Goal: Task Accomplishment & Management: Use online tool/utility

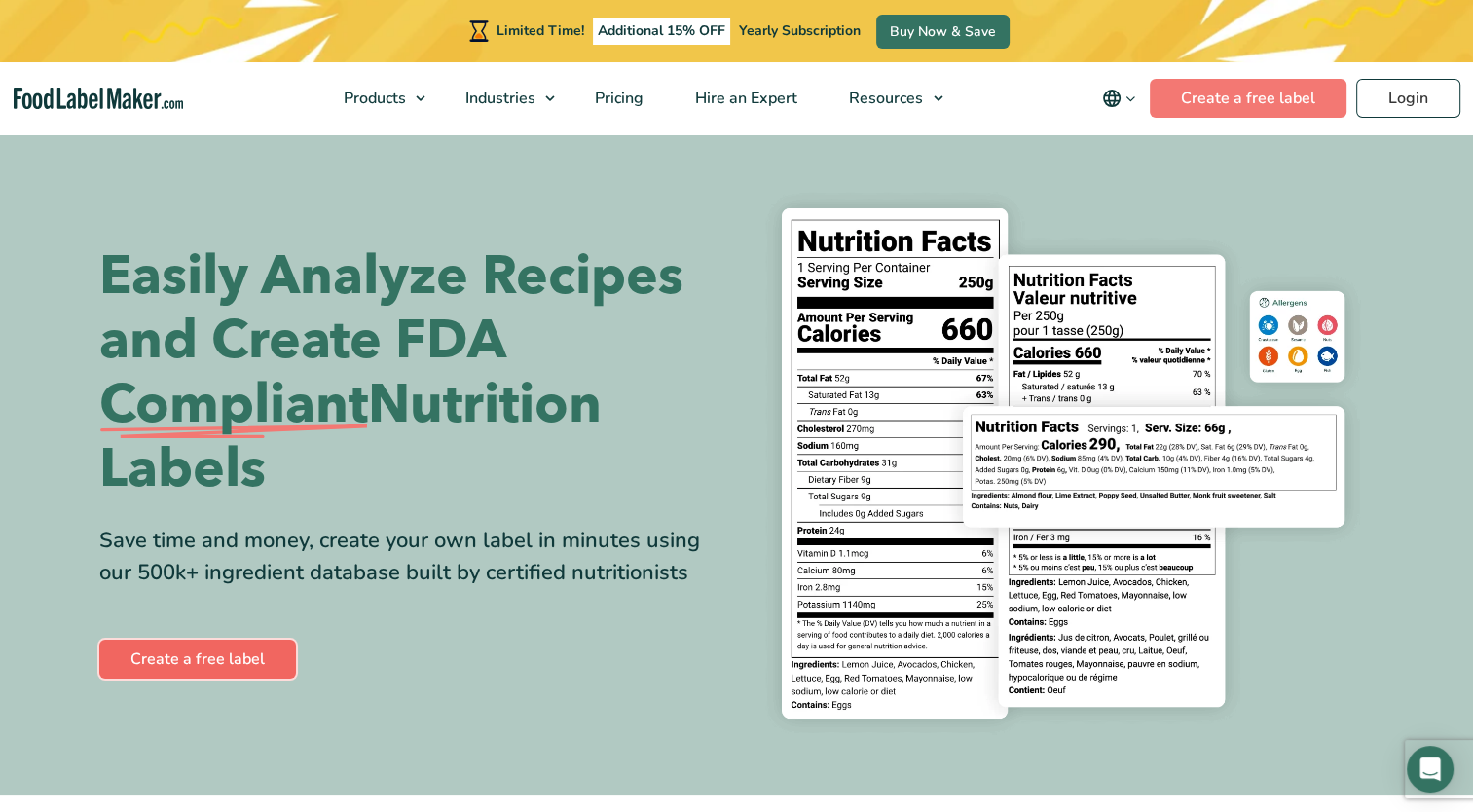
click at [249, 649] on link "Create a free label" at bounding box center [197, 659] width 196 height 39
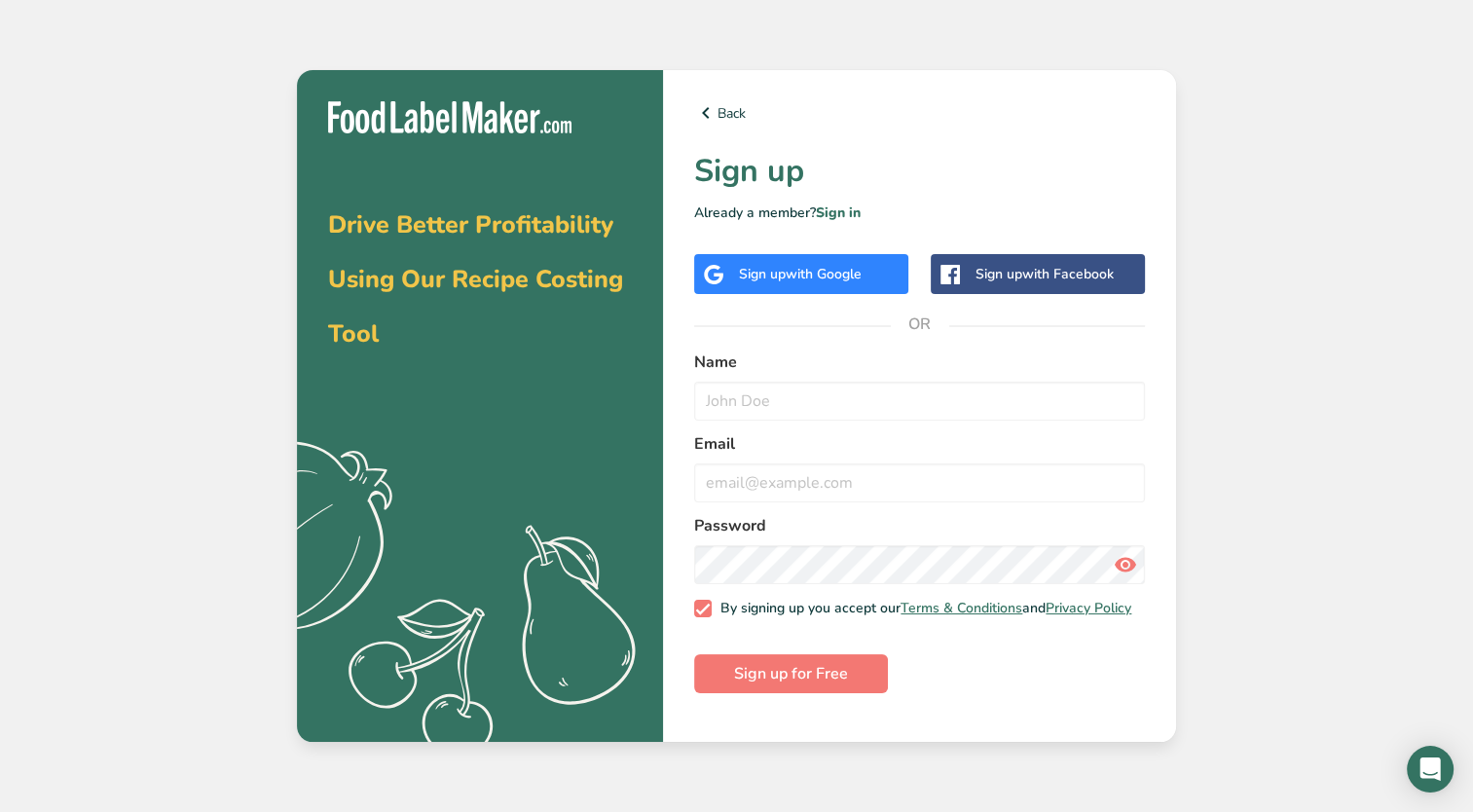
click at [852, 280] on span "with Google" at bounding box center [823, 274] width 76 height 19
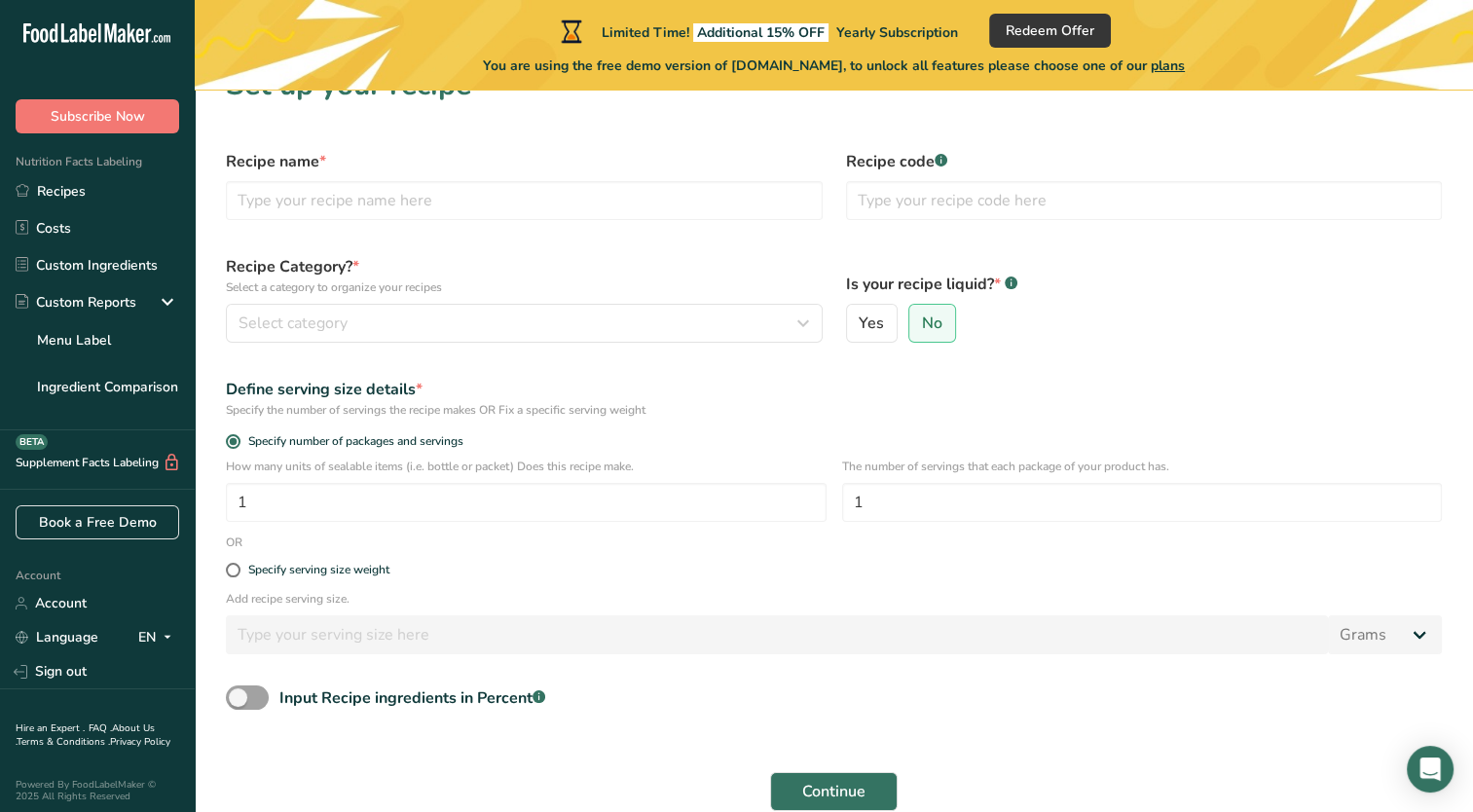
scroll to position [37, 0]
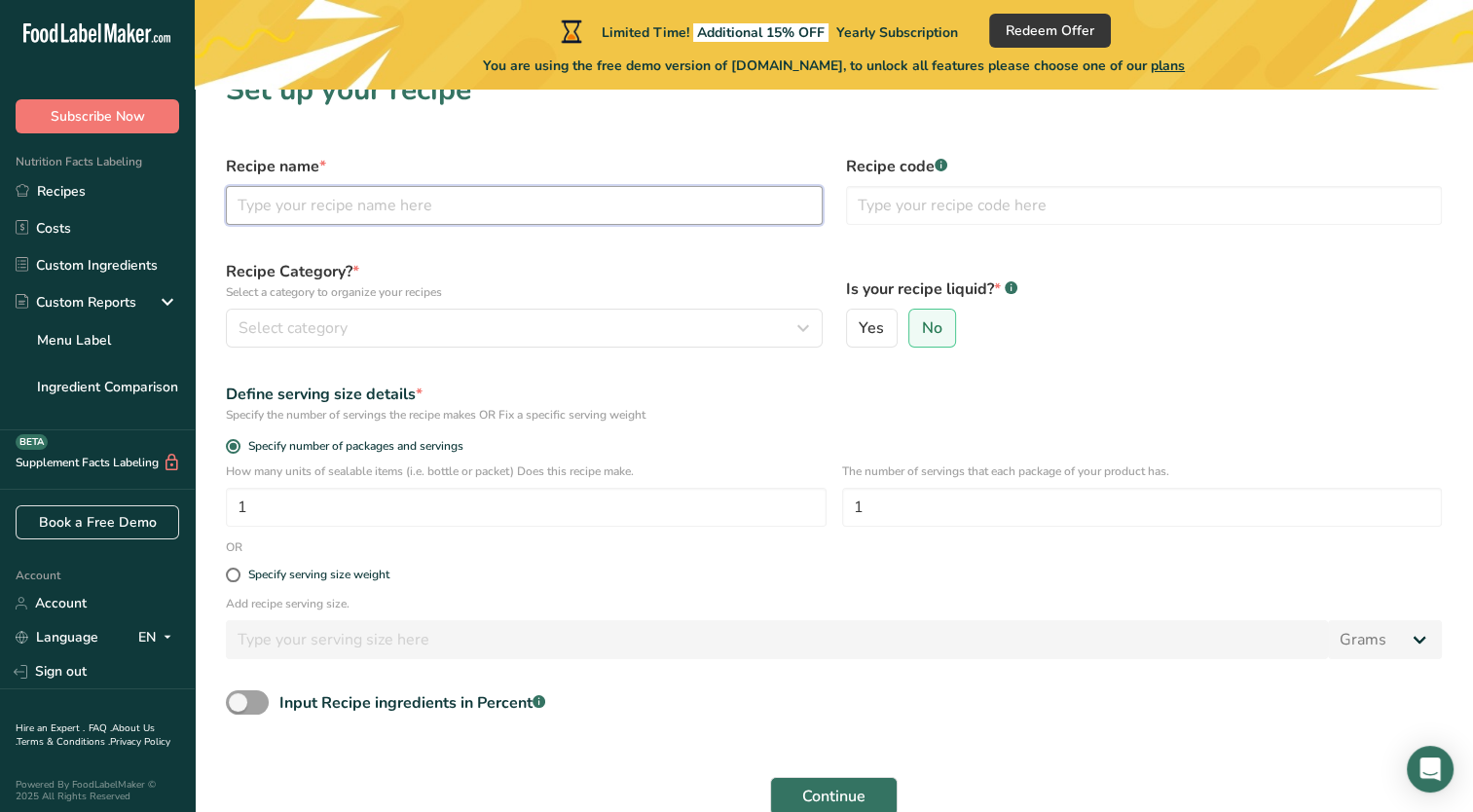
click at [354, 204] on input "text" at bounding box center [524, 206] width 596 height 39
type input "dry fish"
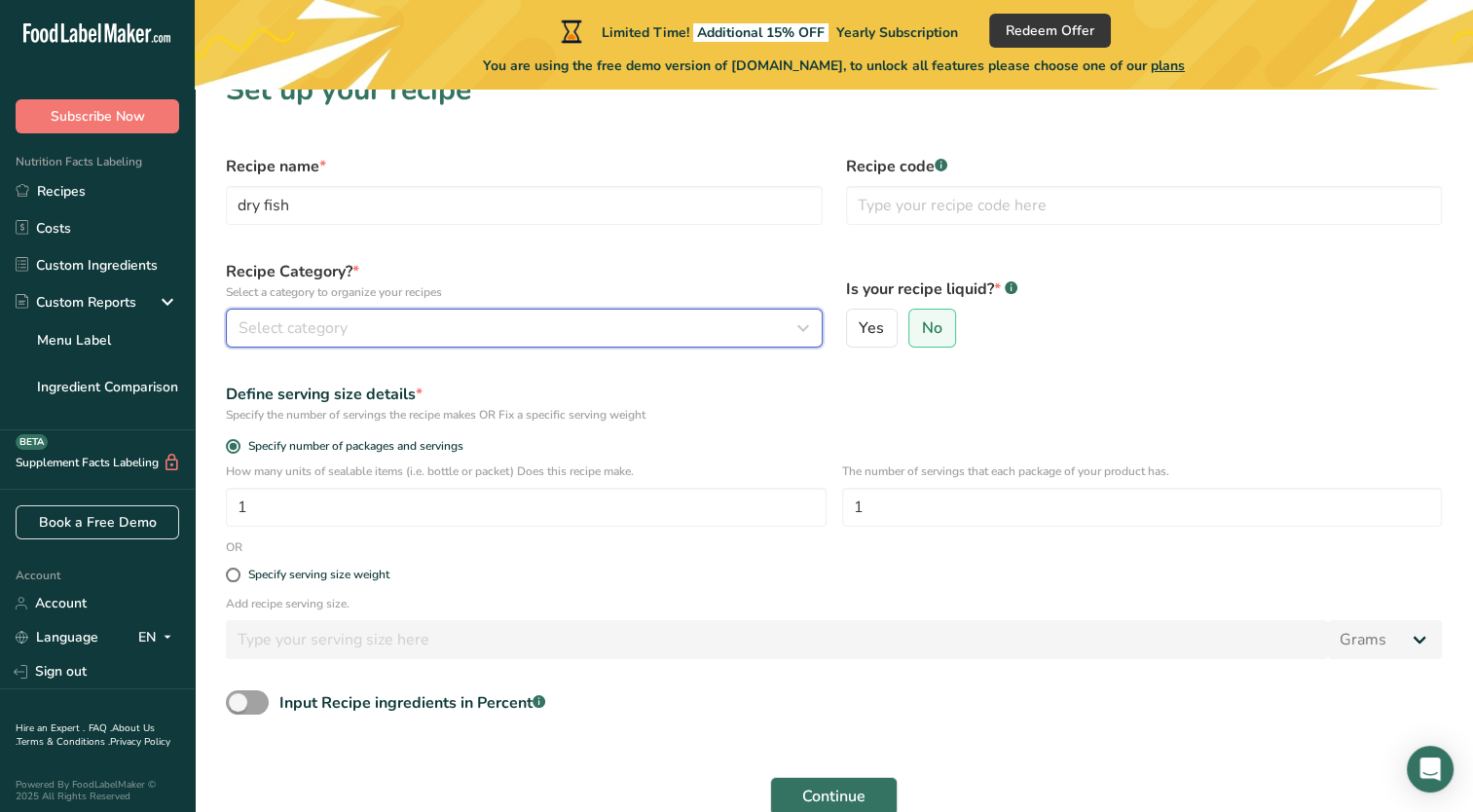
click at [387, 318] on div "Select category" at bounding box center [518, 329] width 560 height 24
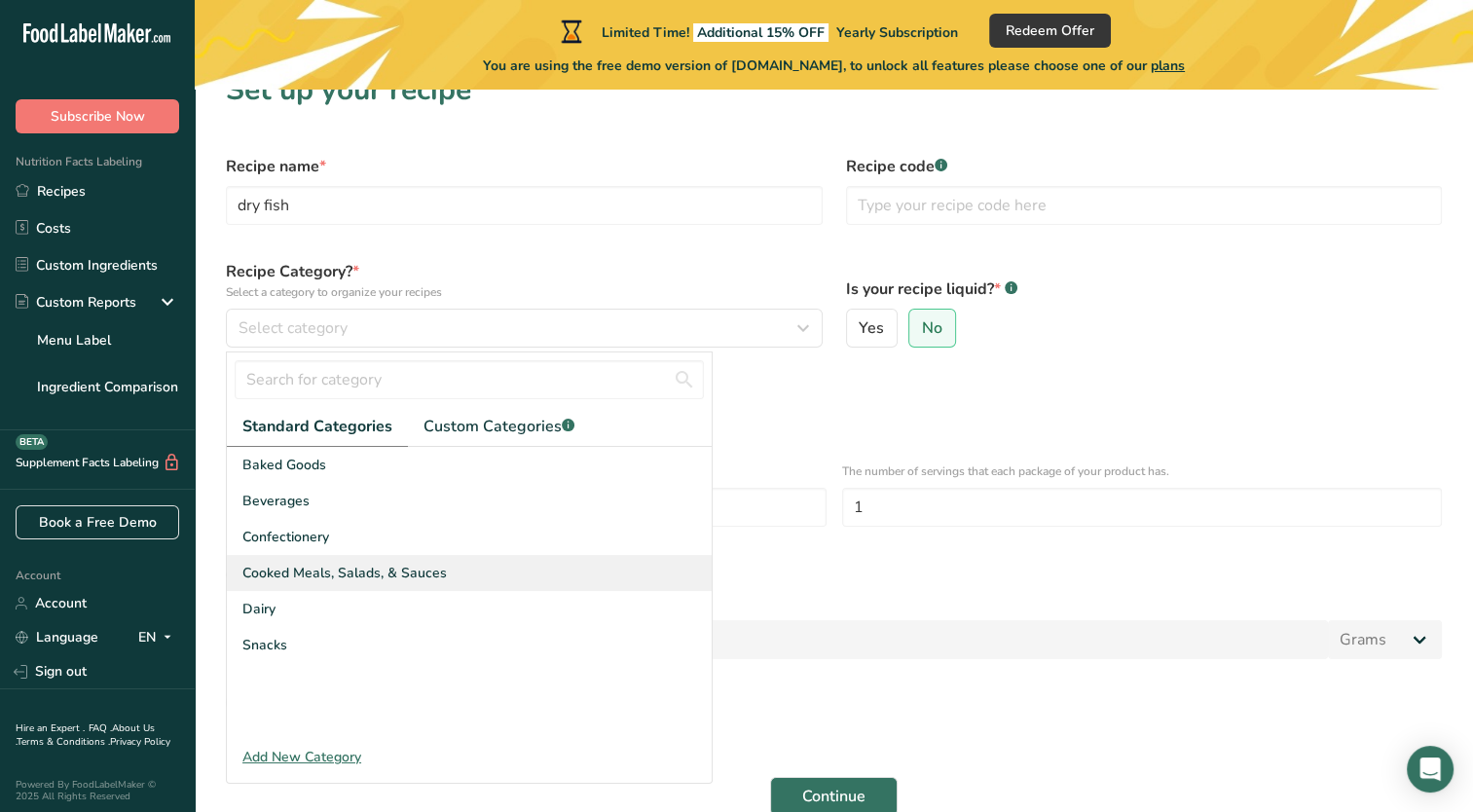
click at [334, 580] on span "Cooked Meals, Salads, & Sauces" at bounding box center [344, 573] width 204 height 21
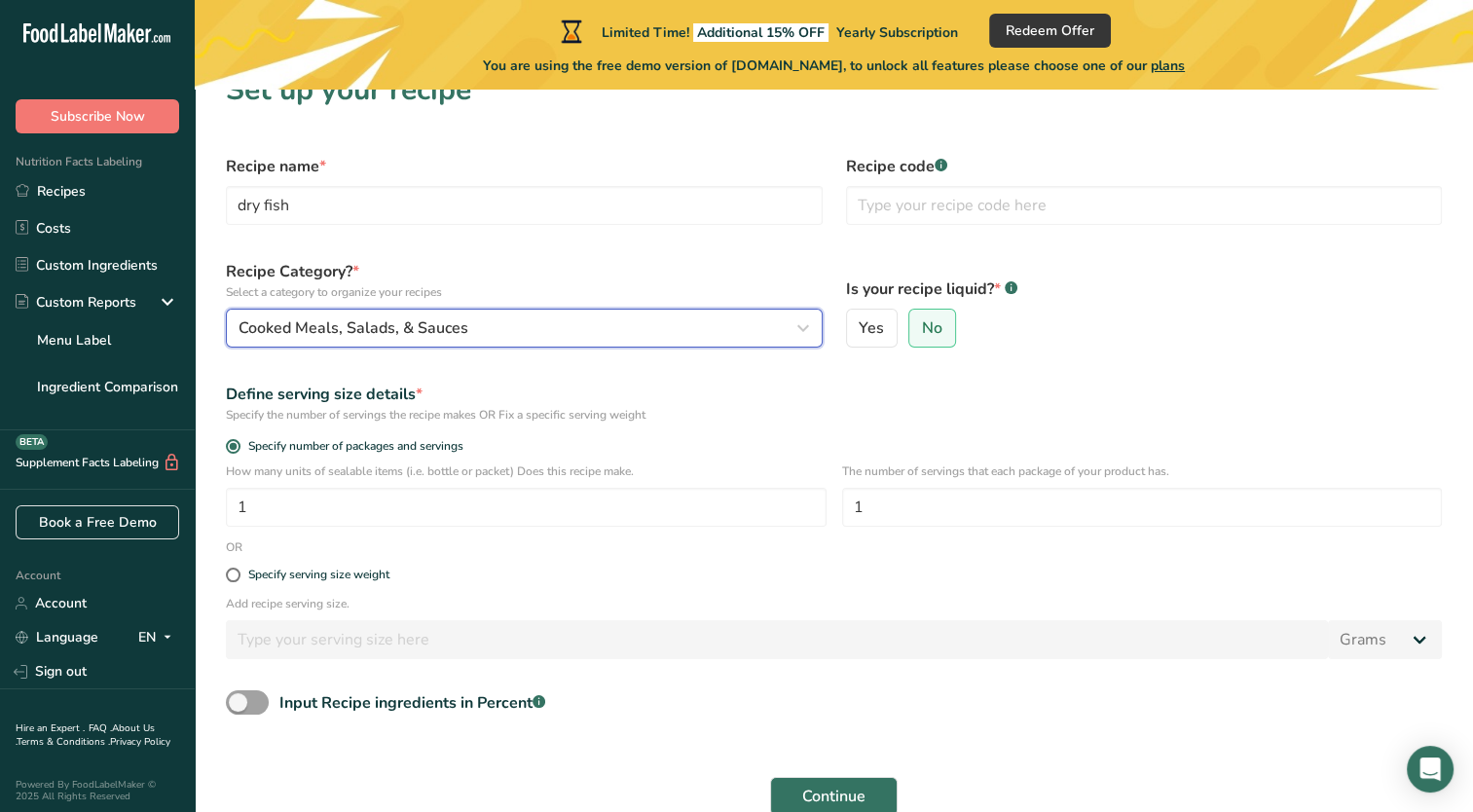
click at [449, 332] on span "Cooked Meals, Salads, & Sauces" at bounding box center [353, 329] width 229 height 24
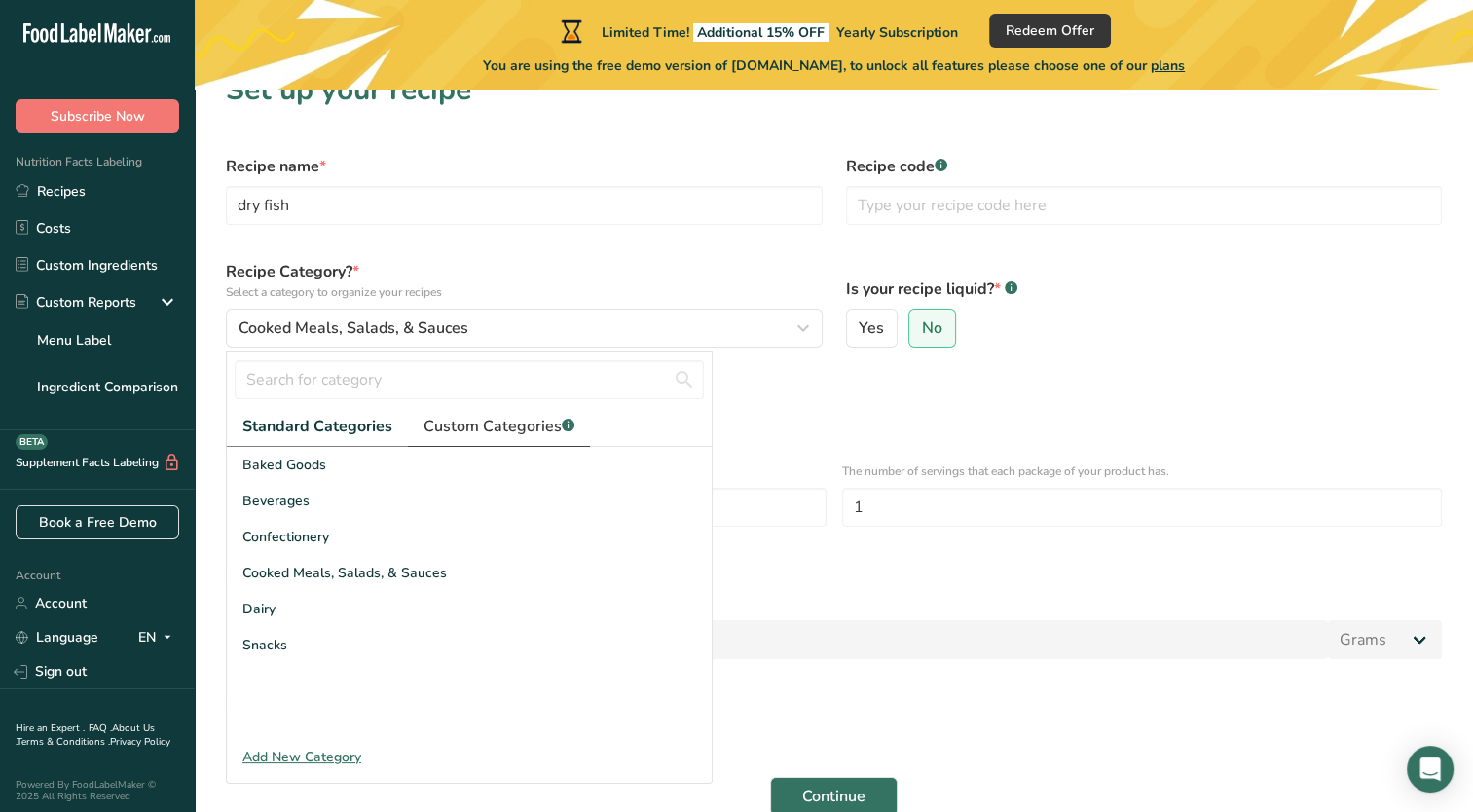
click at [497, 422] on span "Custom Categories .a-a{fill:#347362;}.b-a{fill:#fff;}" at bounding box center [499, 427] width 151 height 24
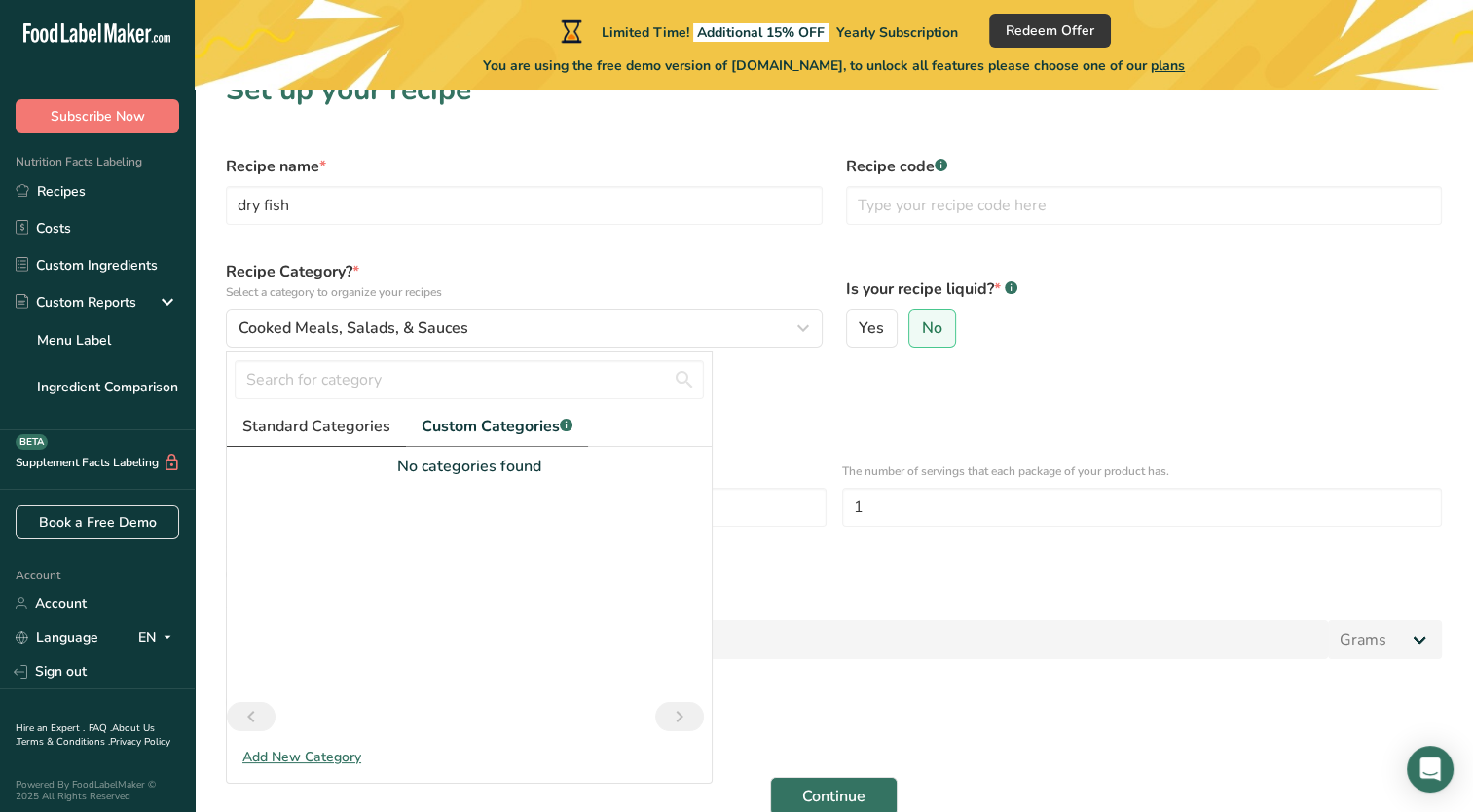
click at [358, 424] on span "Standard Categories" at bounding box center [316, 427] width 148 height 24
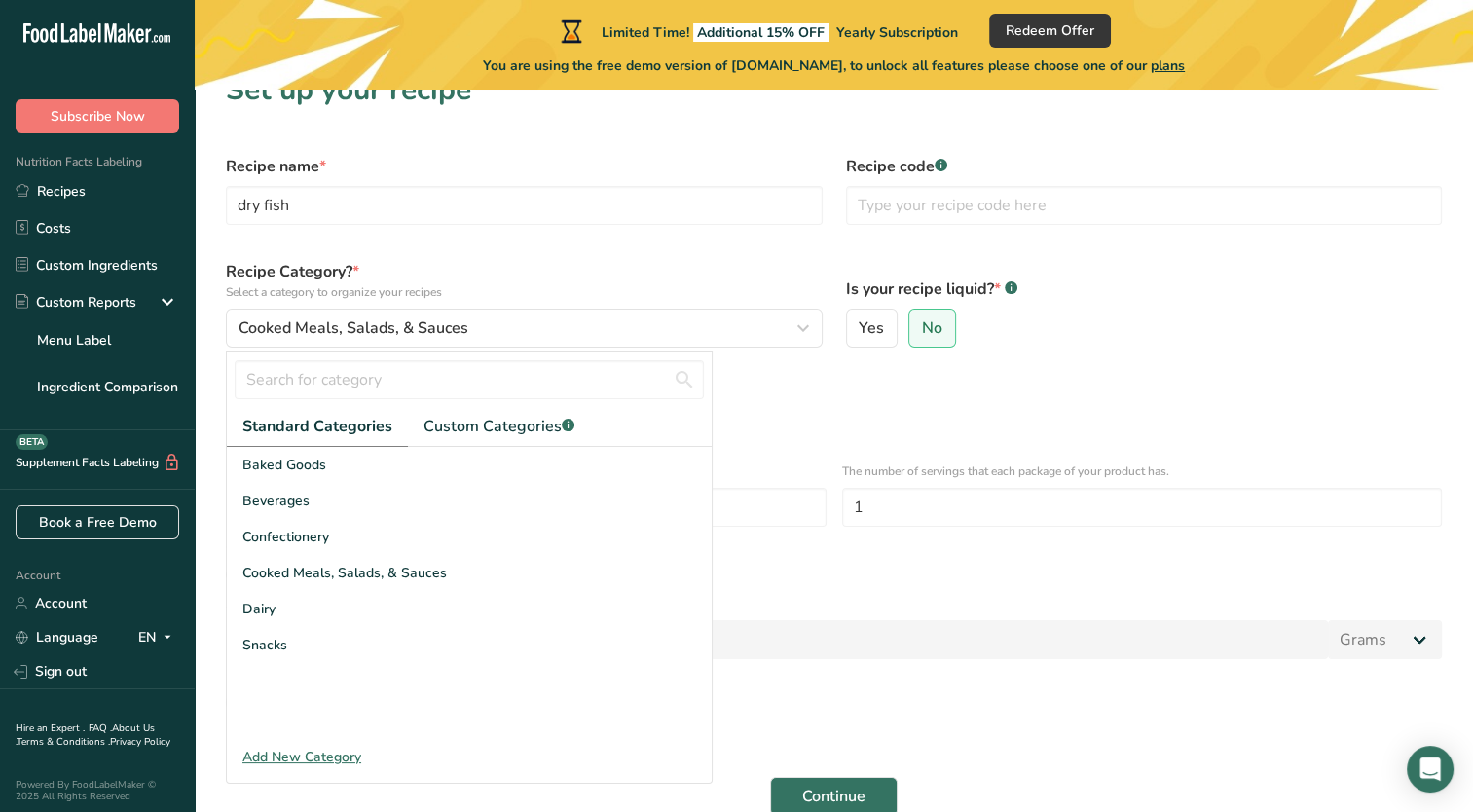
click at [727, 431] on div "Define serving size details * Specify the number of servings the recipe makes O…" at bounding box center [833, 403] width 1239 height 65
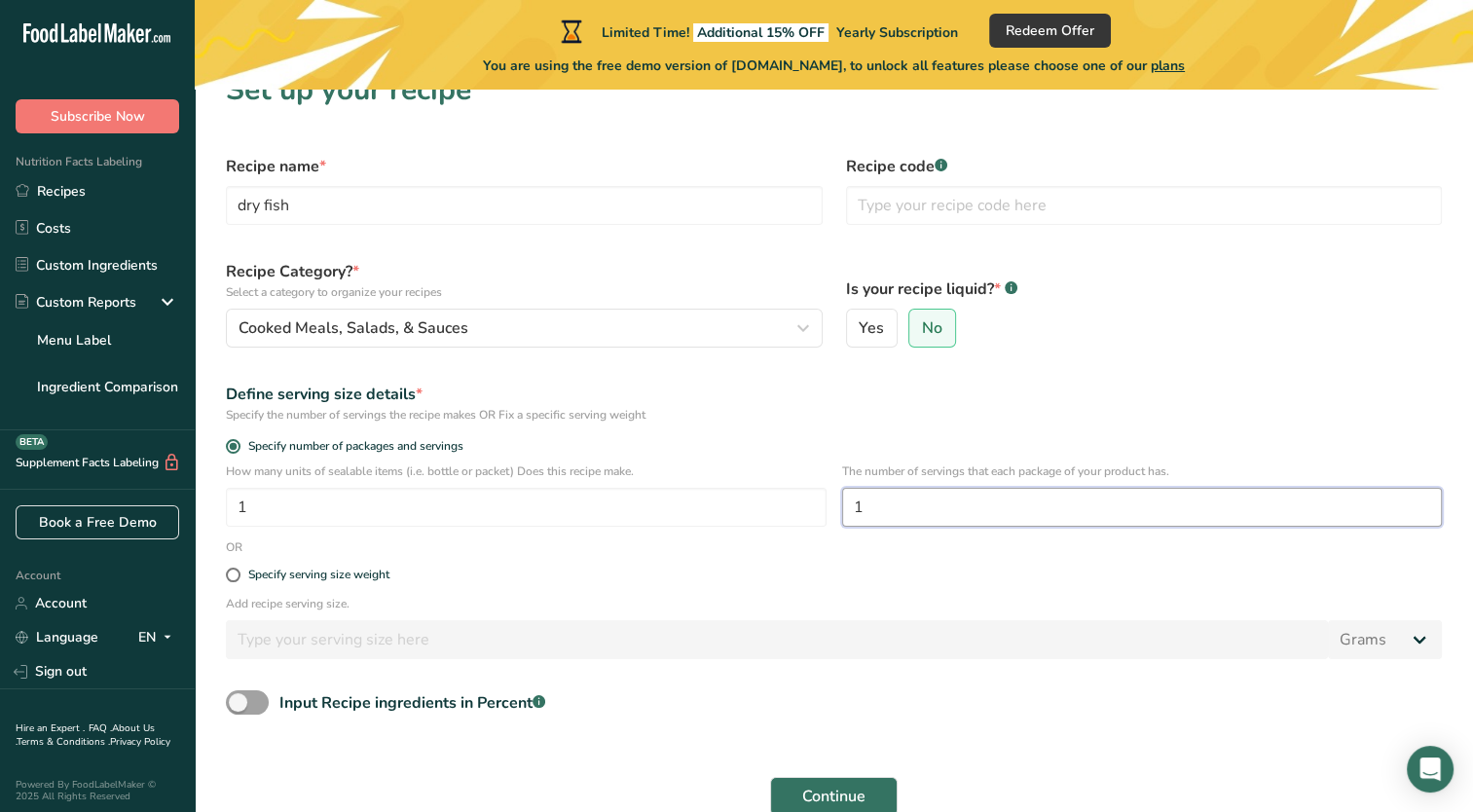
click at [889, 504] on input "1" at bounding box center [1143, 507] width 600 height 39
click at [889, 503] on input "1" at bounding box center [1143, 507] width 600 height 39
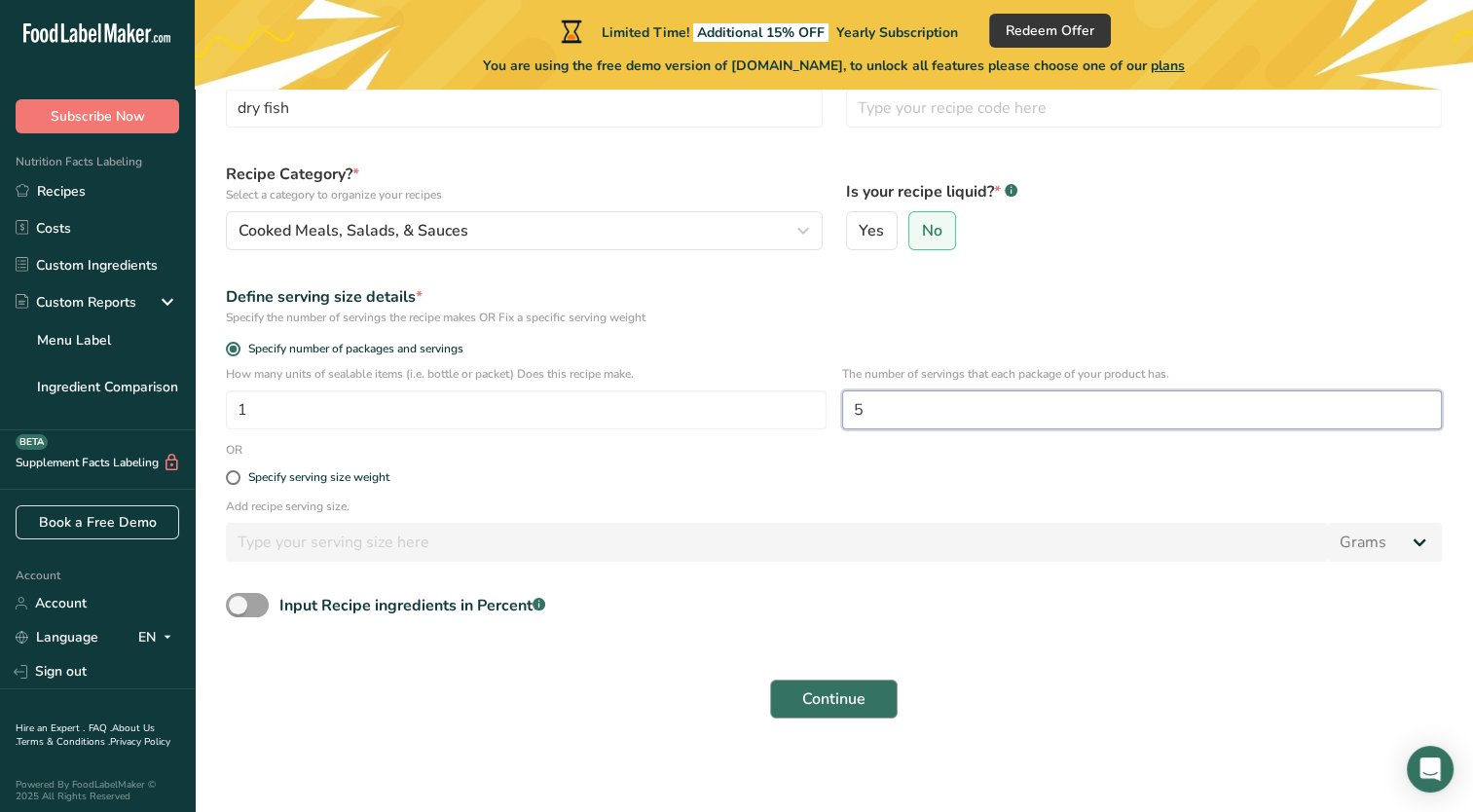
type input "5"
click at [811, 699] on span "Continue" at bounding box center [834, 699] width 64 height 24
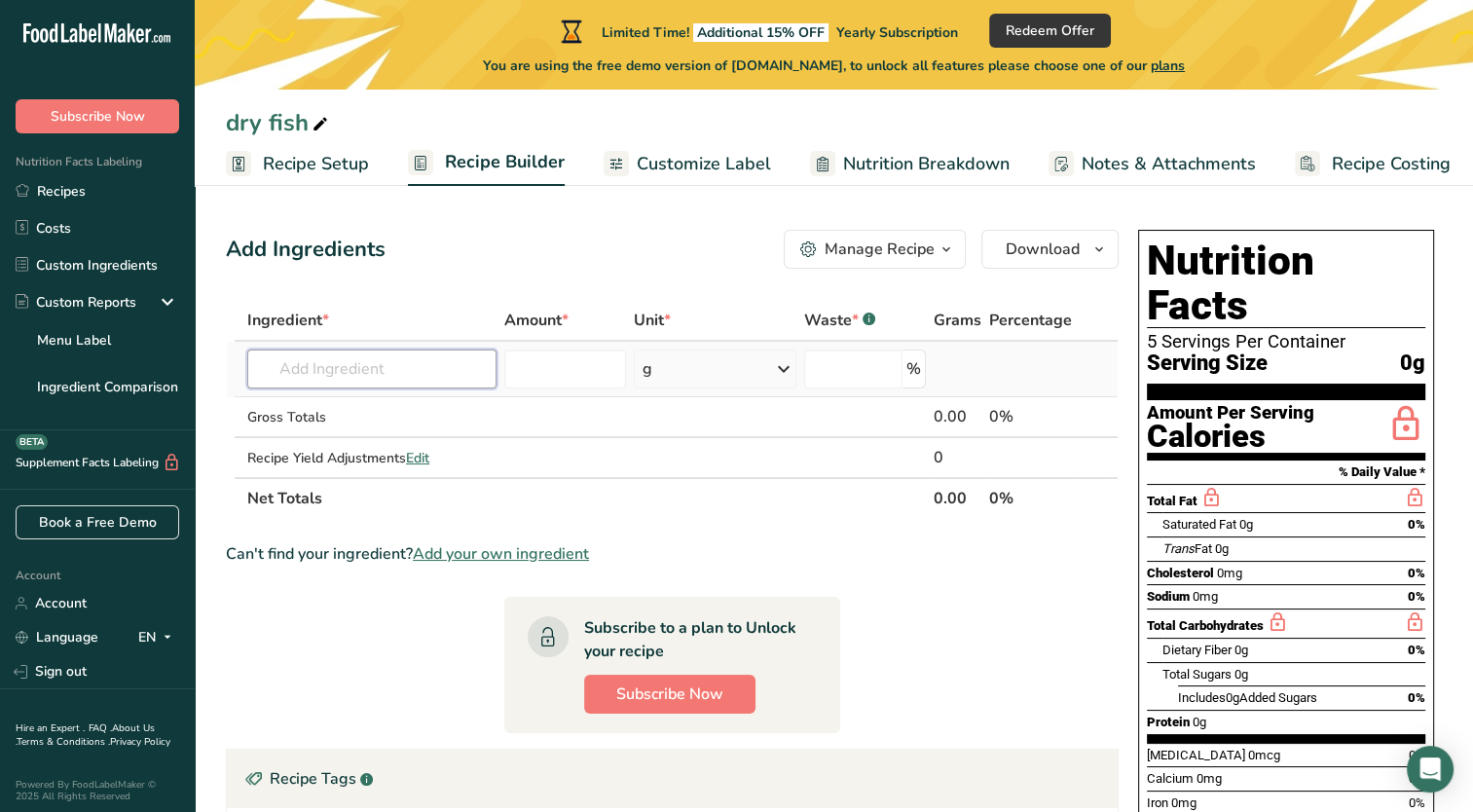
click at [381, 380] on input "text" at bounding box center [372, 369] width 249 height 39
click at [566, 376] on input "number" at bounding box center [565, 369] width 122 height 39
click at [767, 363] on div "g" at bounding box center [714, 369] width 162 height 39
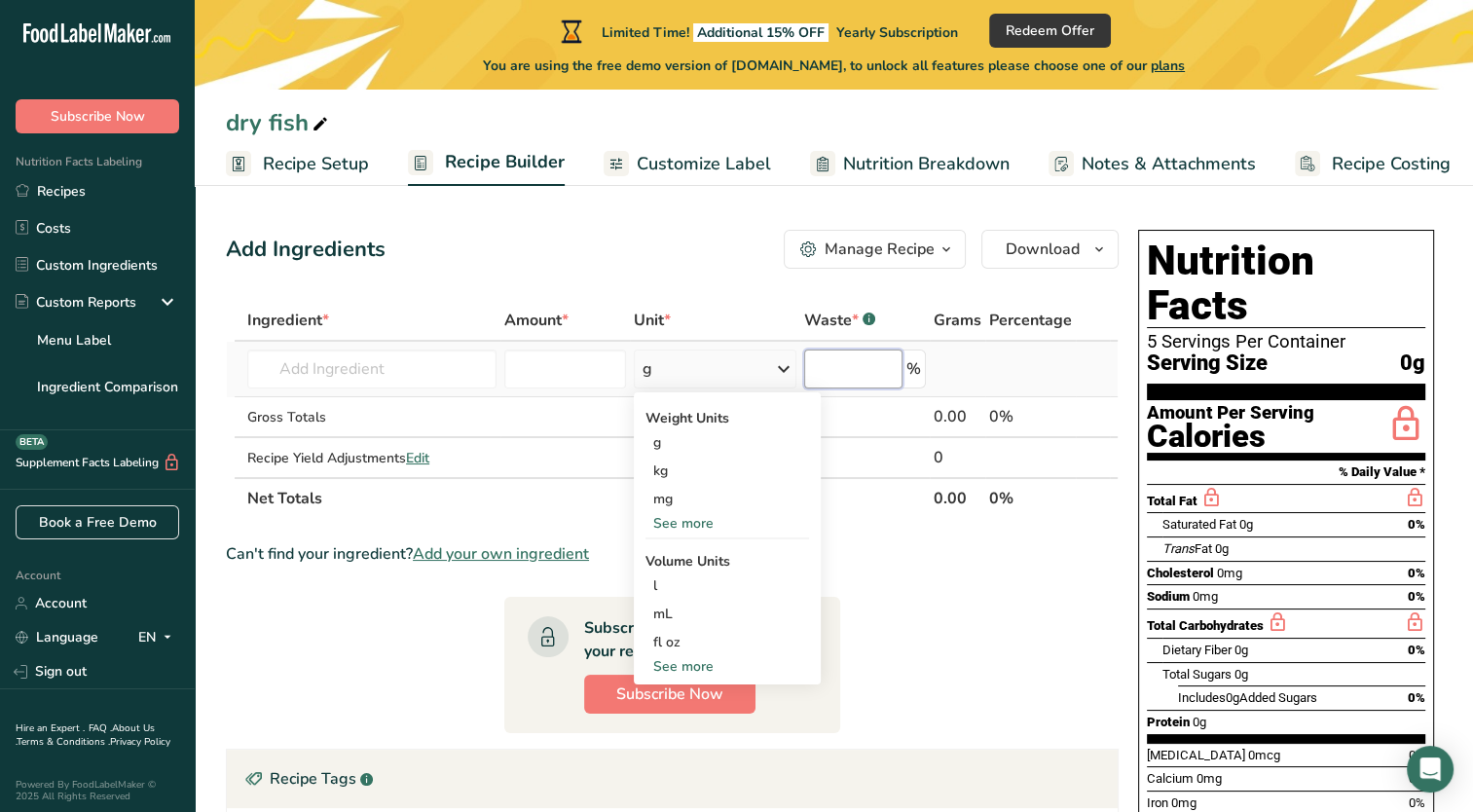
click at [889, 367] on input "number" at bounding box center [853, 369] width 99 height 39
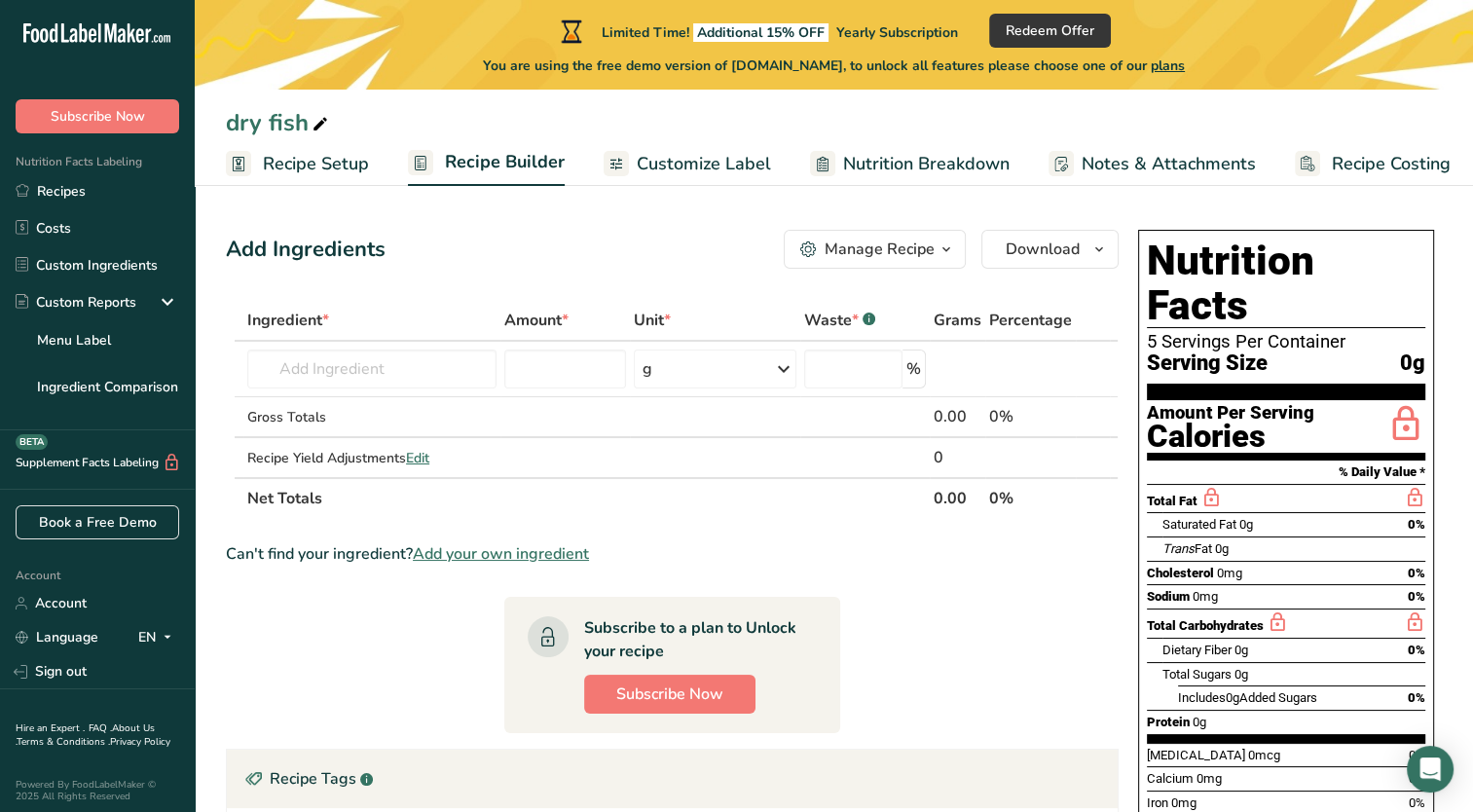
click at [381, 662] on section "Ingredient * Amount * Unit * Waste * .a-a{fill:#347362;}.b-a{fill:#fff;} Grams …" at bounding box center [672, 730] width 892 height 859
click at [690, 157] on span "Customize Label" at bounding box center [703, 164] width 134 height 26
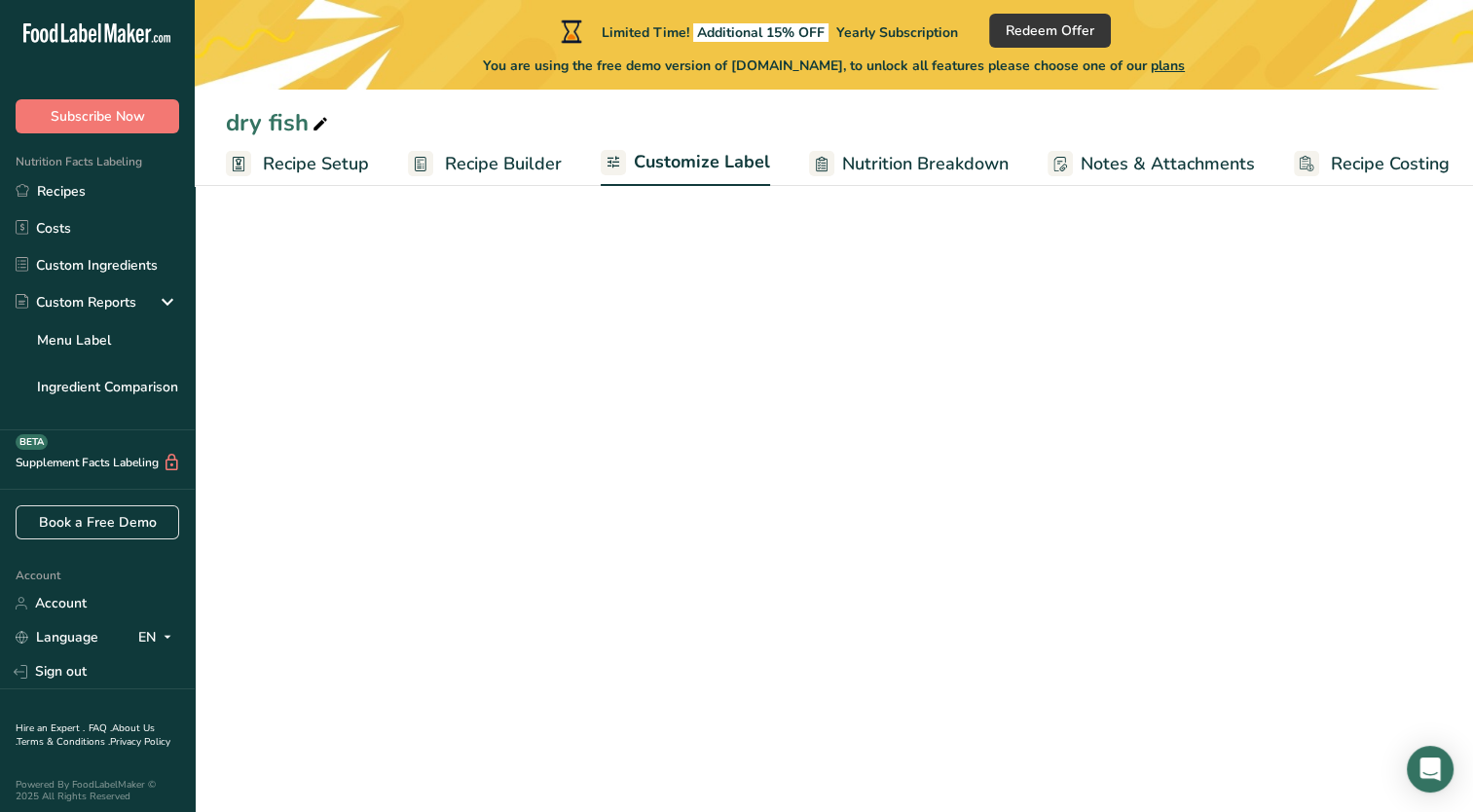
scroll to position [0, 8]
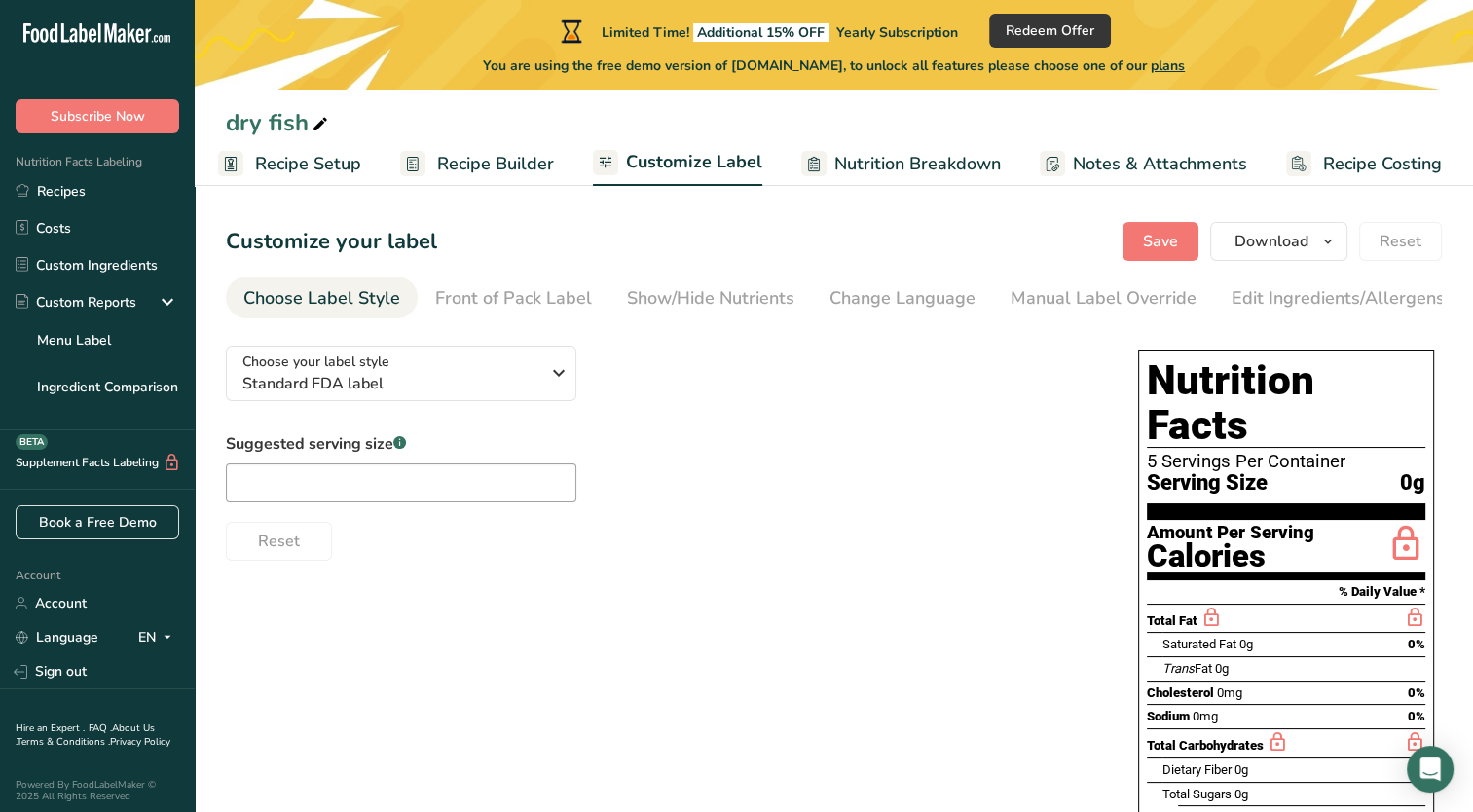
click at [902, 174] on span "Nutrition Breakdown" at bounding box center [918, 164] width 167 height 26
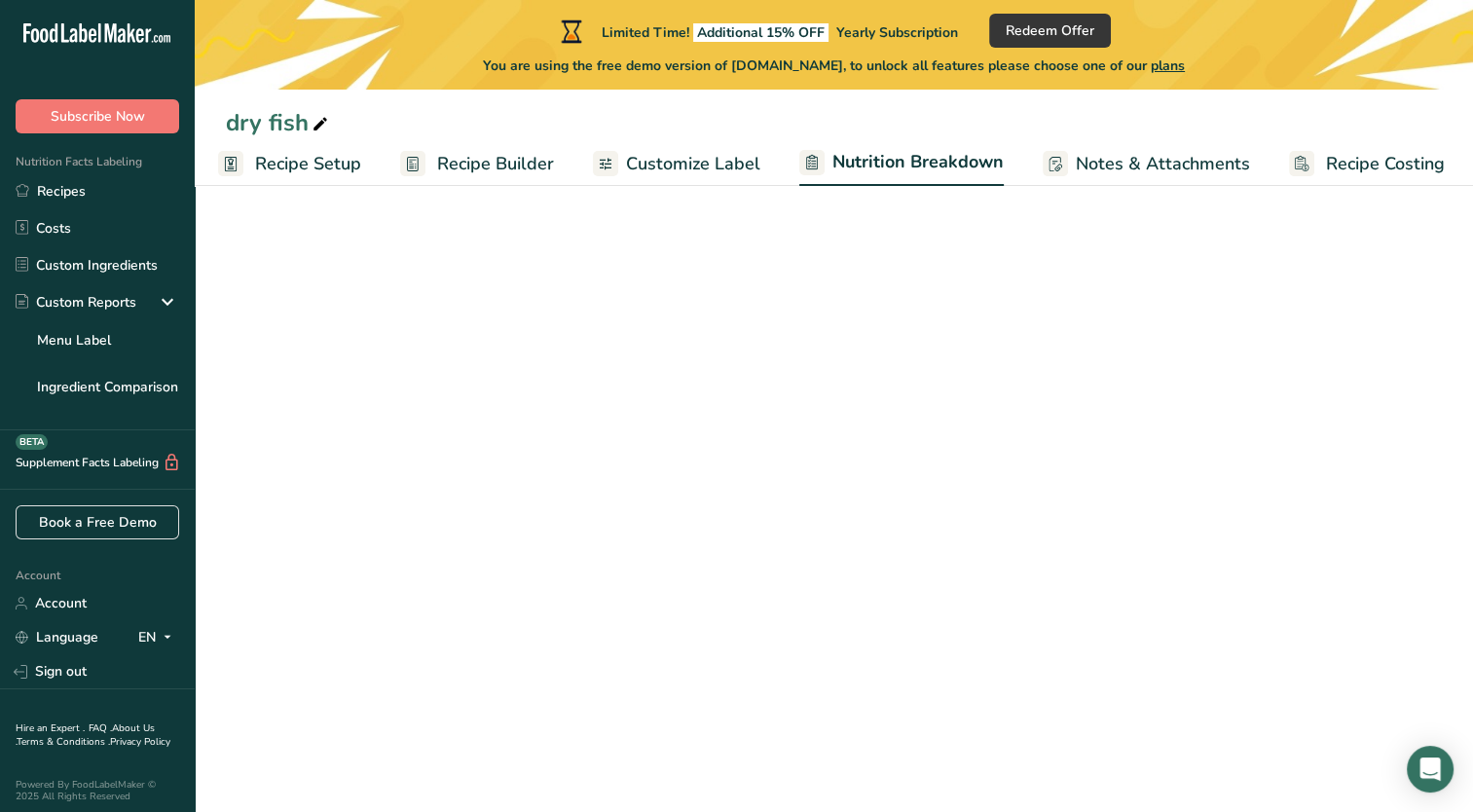
scroll to position [0, 10]
select select "Calories"
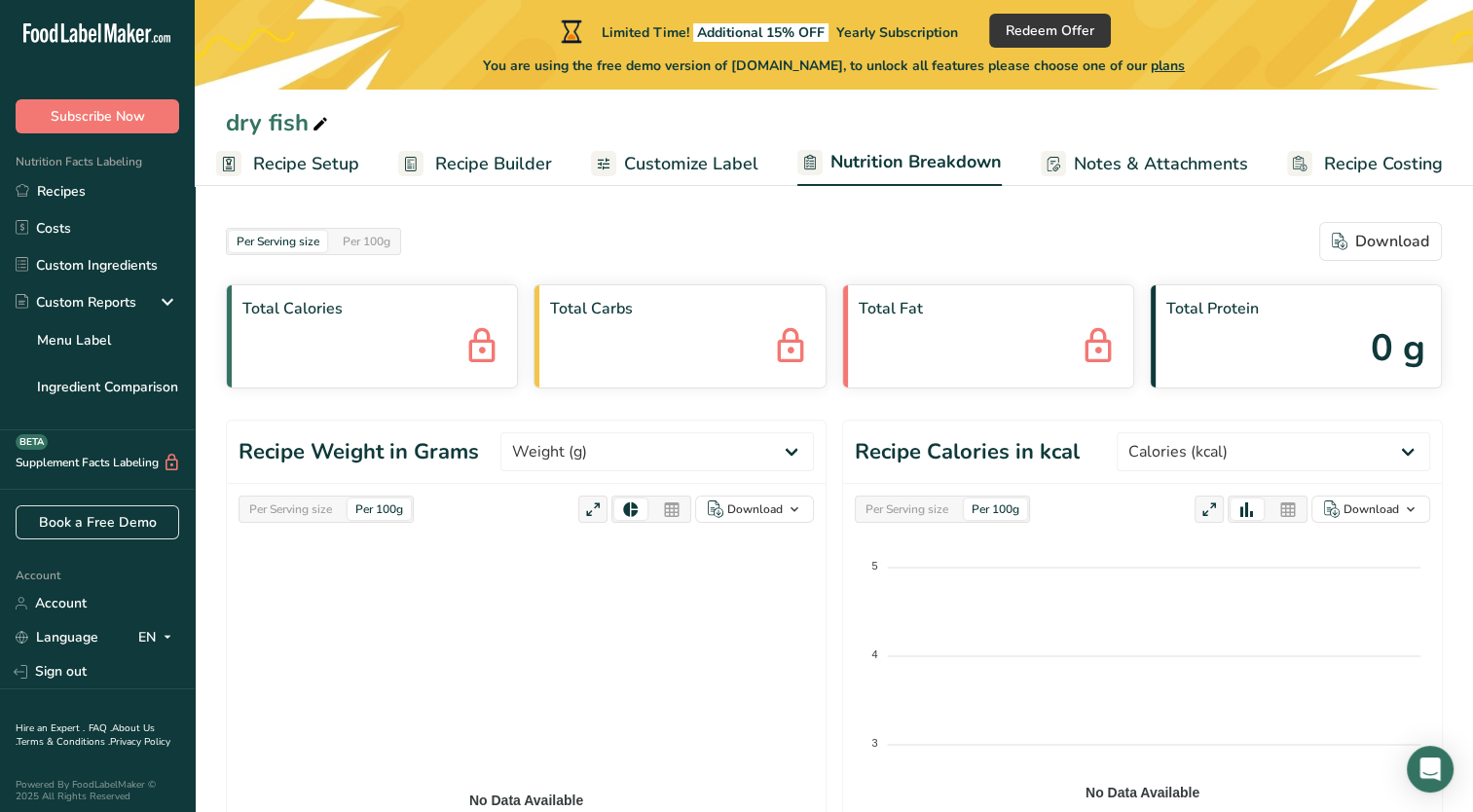
click at [480, 165] on span "Recipe Builder" at bounding box center [493, 164] width 117 height 26
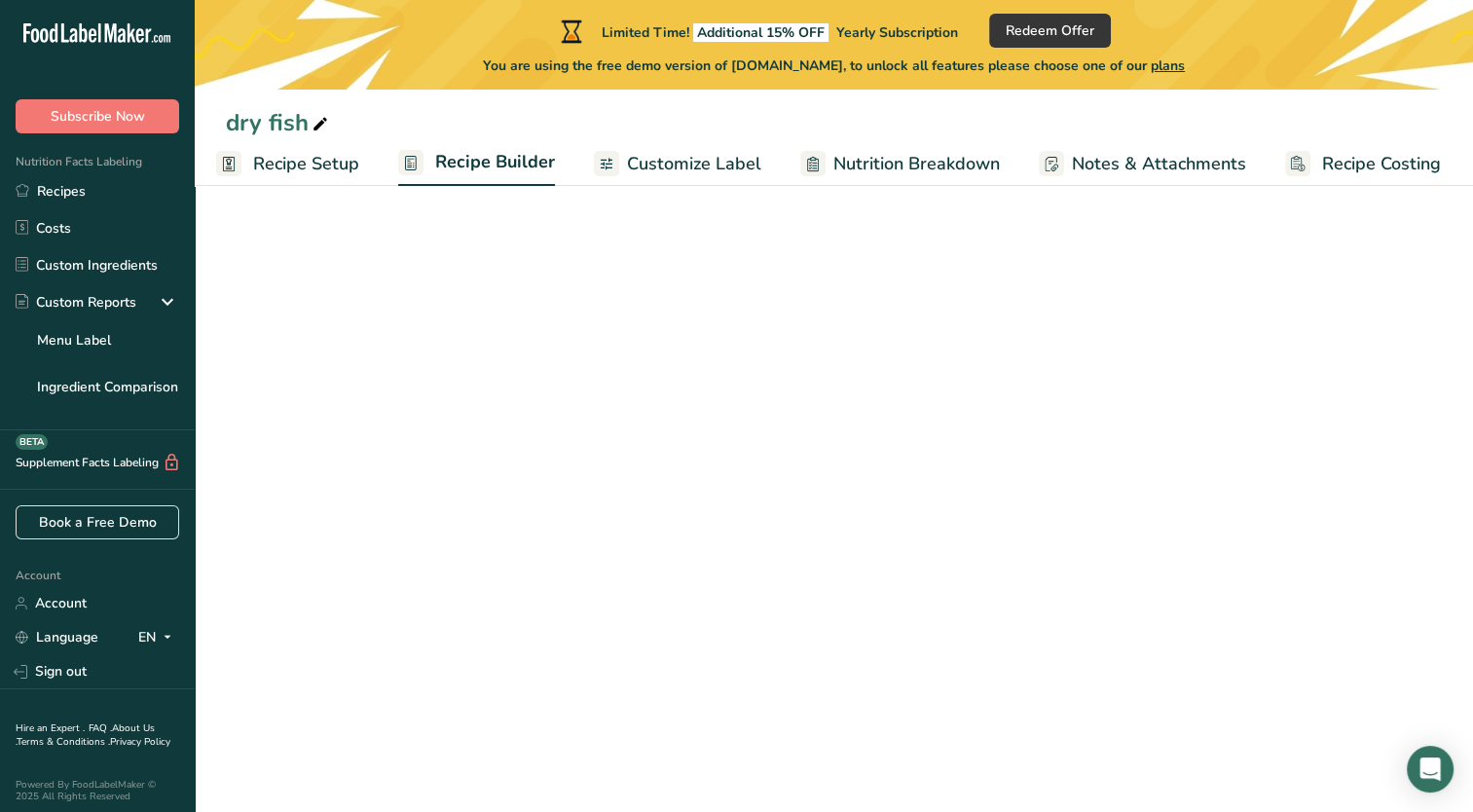
scroll to position [0, 8]
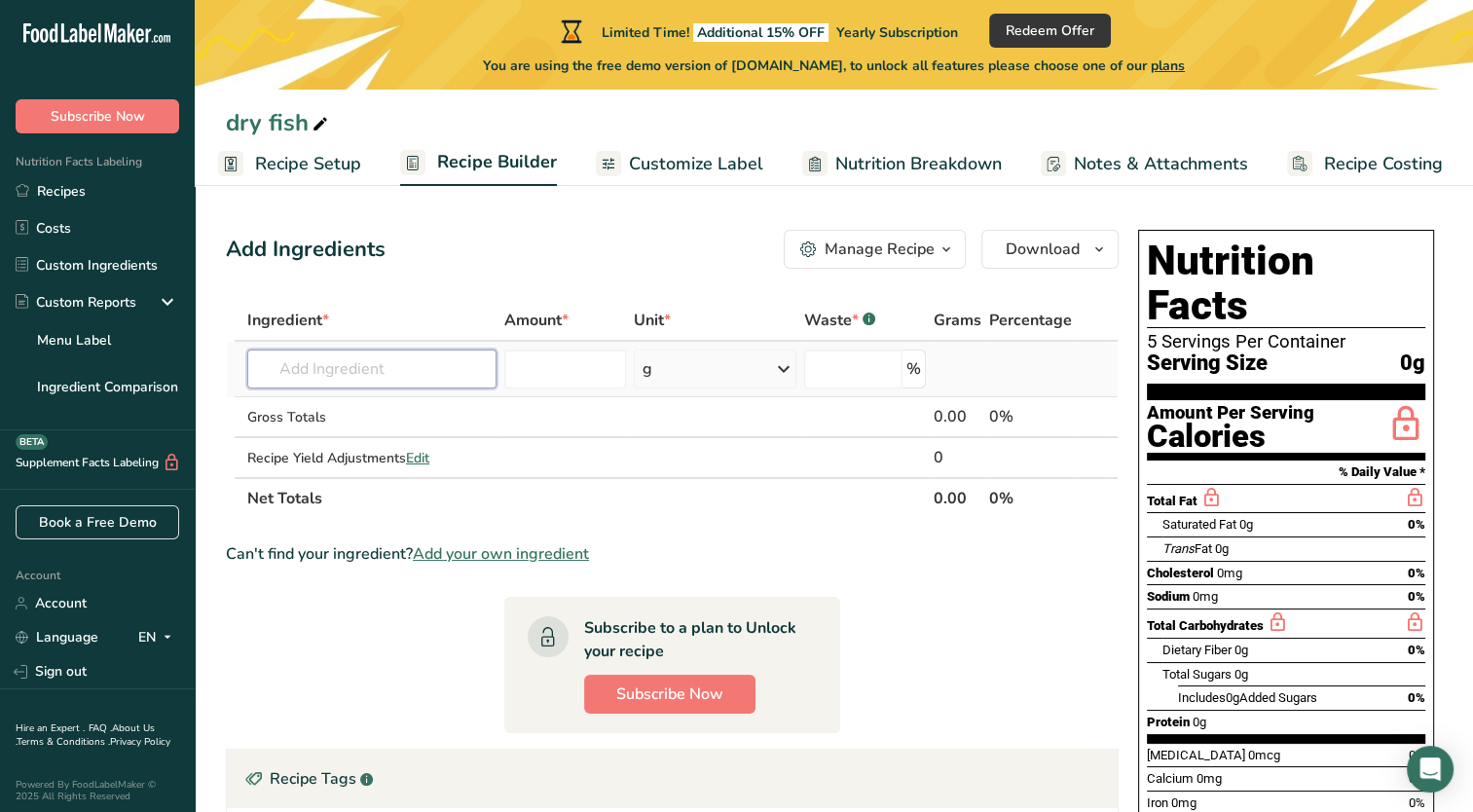
click at [369, 366] on input "text" at bounding box center [372, 369] width 249 height 39
click at [299, 371] on input "text" at bounding box center [372, 369] width 249 height 39
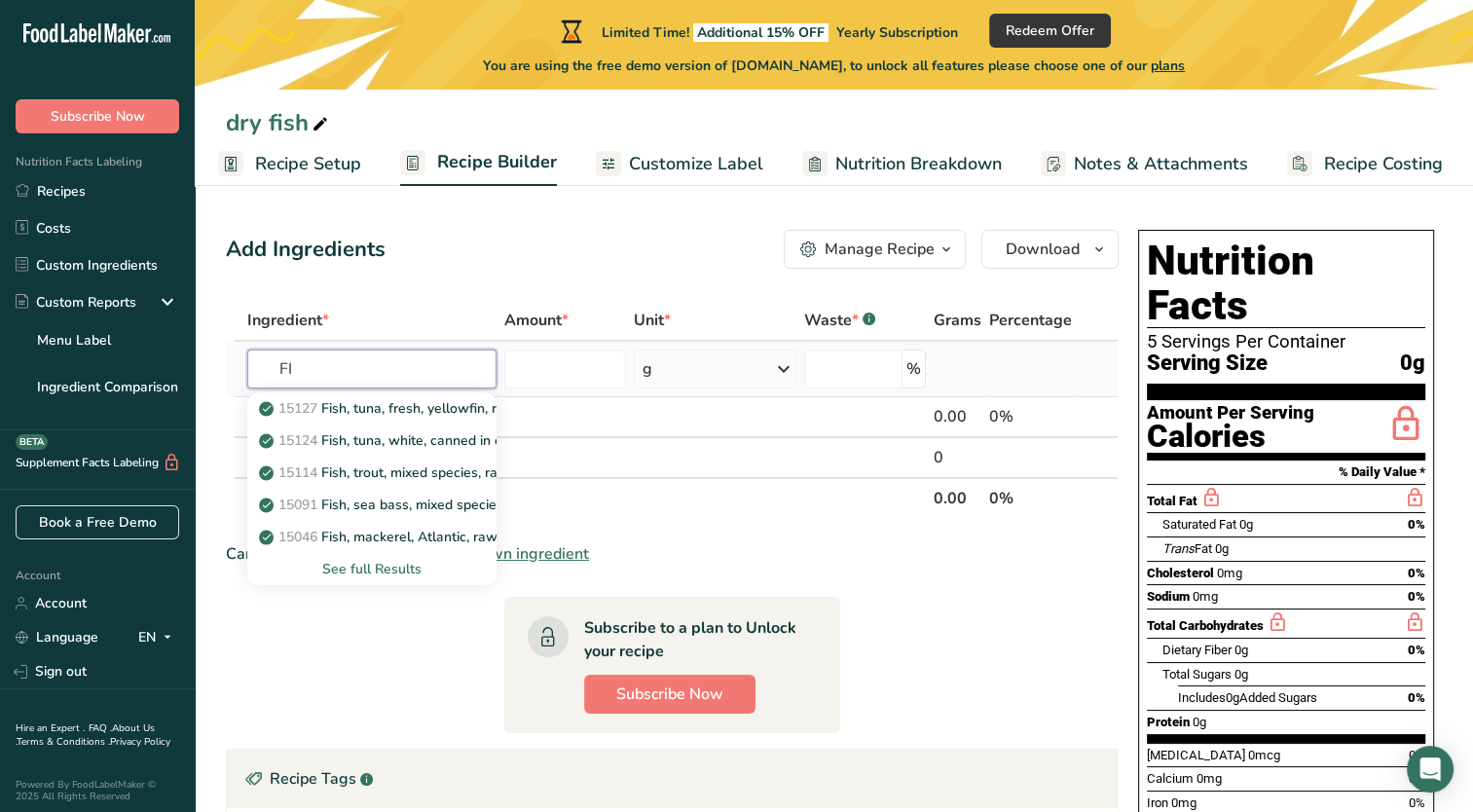
type input "F"
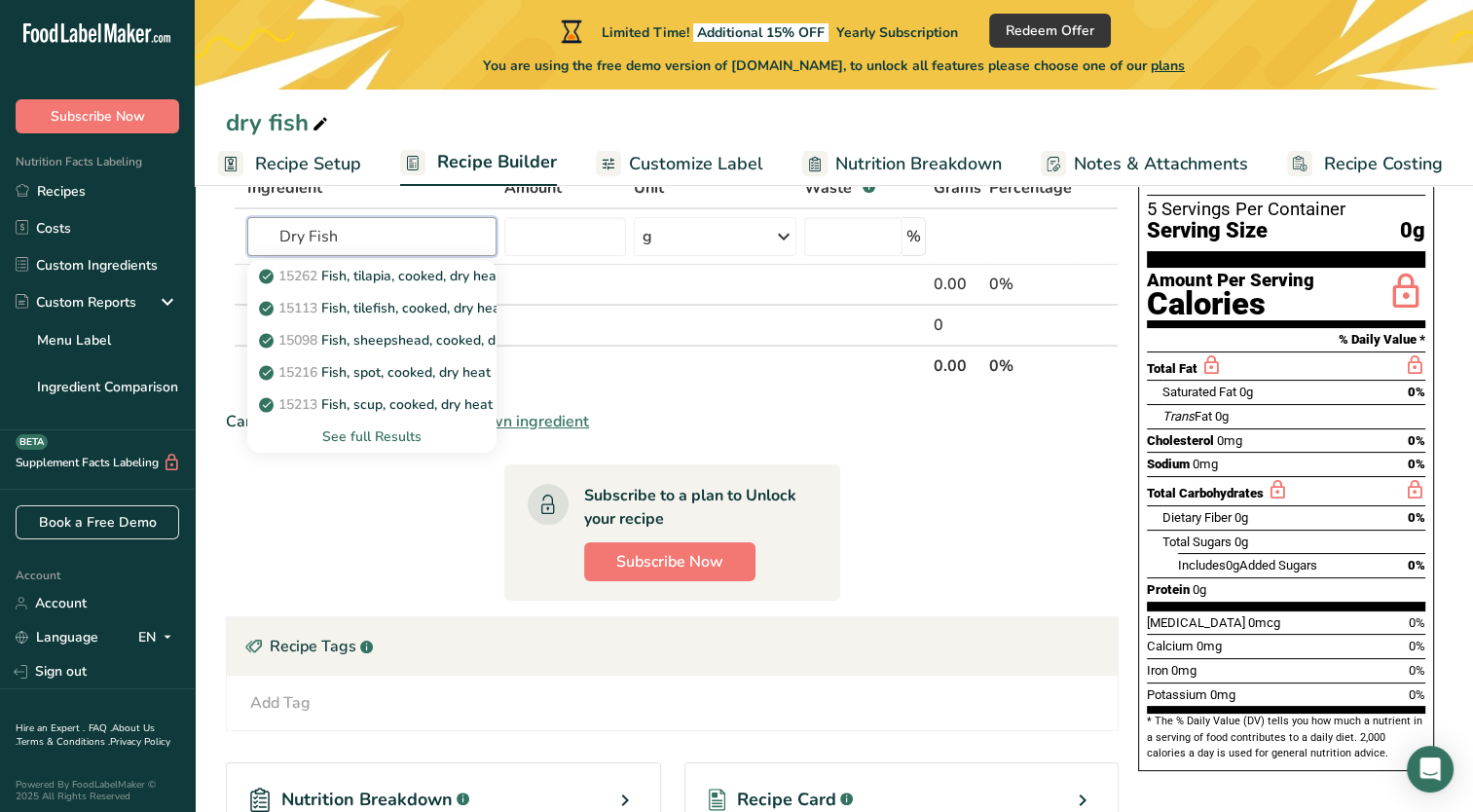
scroll to position [195, 0]
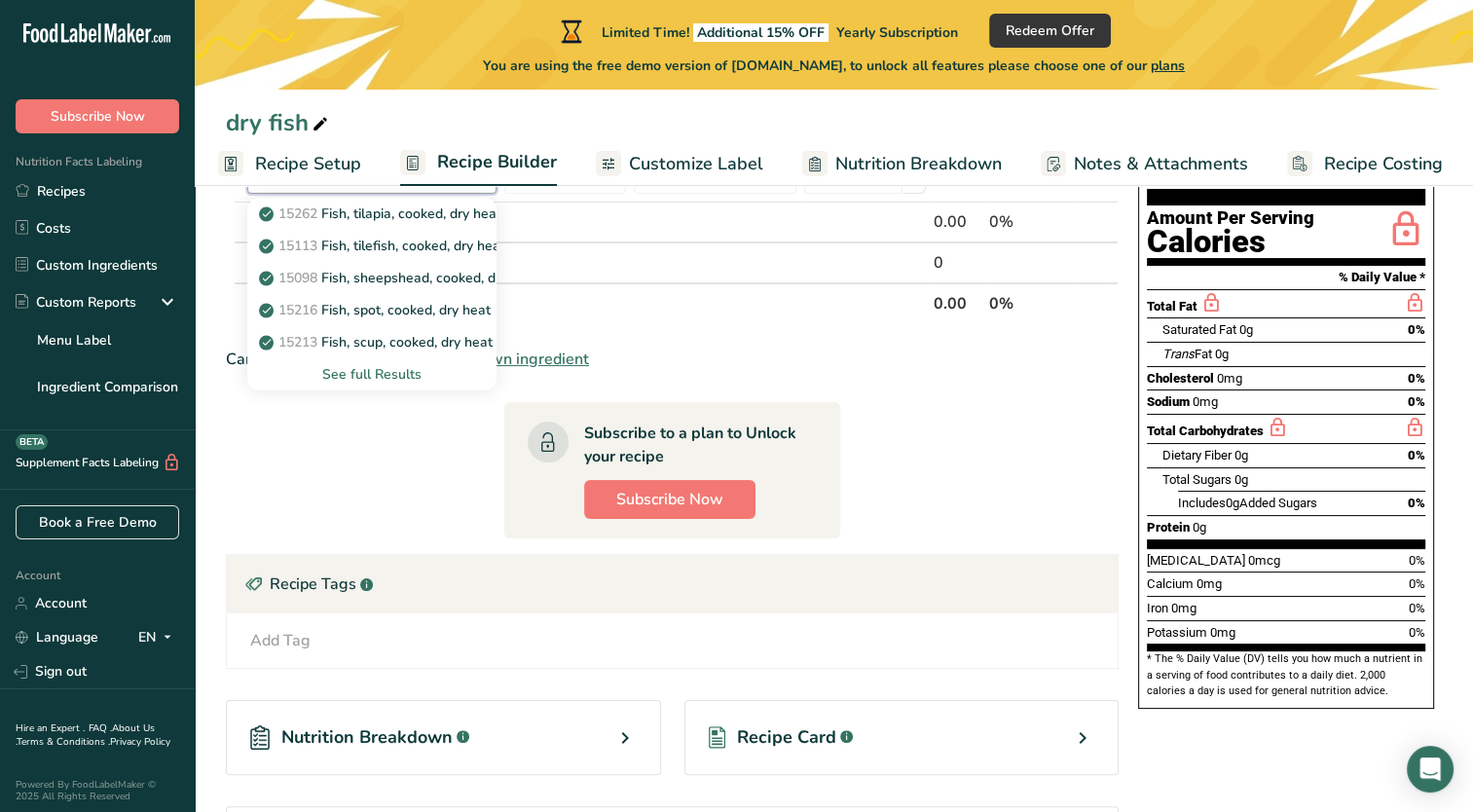
type input "Dry Fish"
click at [403, 478] on section "Ingredient * Amount * Unit * Waste * .a-a{fill:#347362;}.b-a{fill:#fff;} Grams …" at bounding box center [672, 534] width 892 height 859
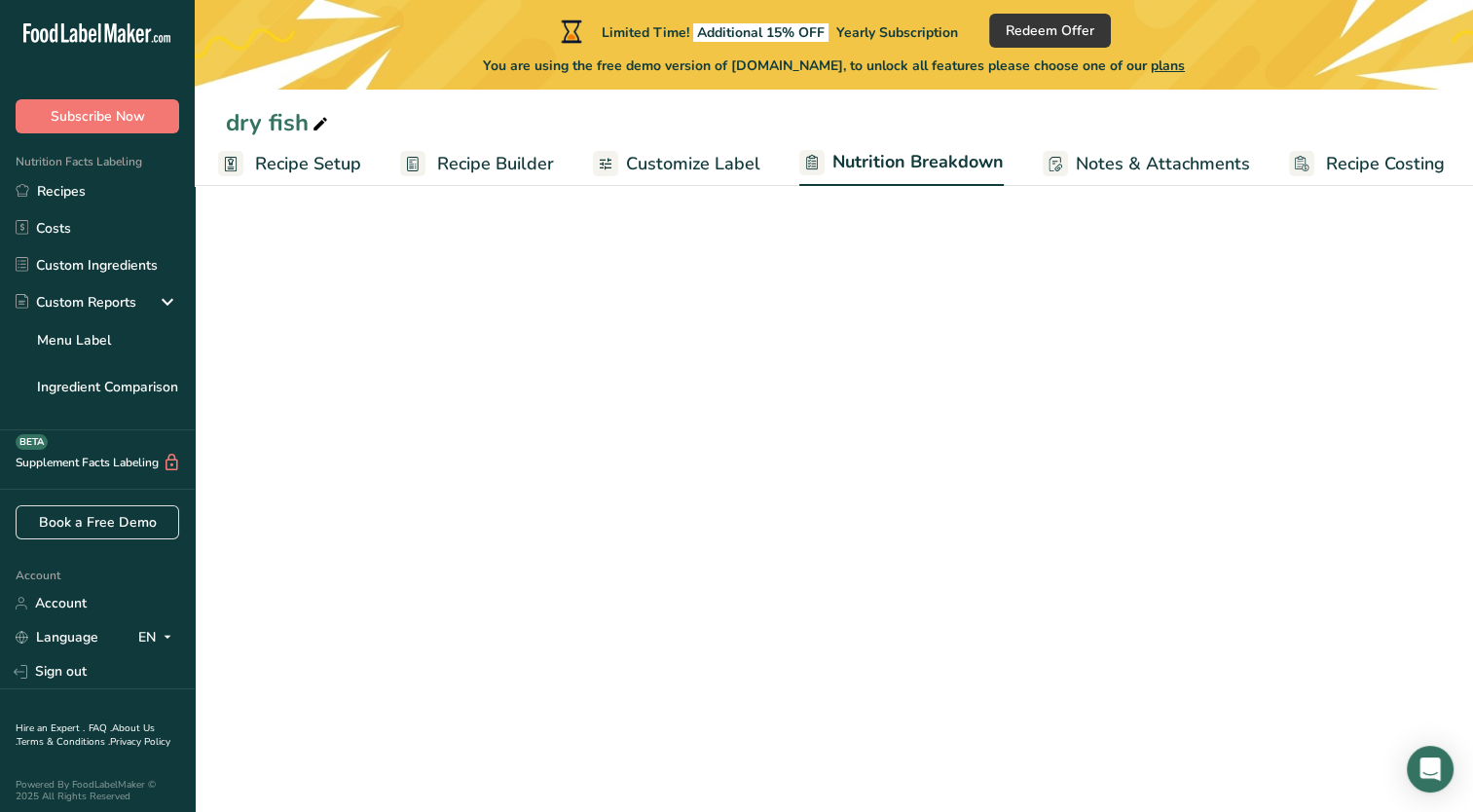
select select "Calories"
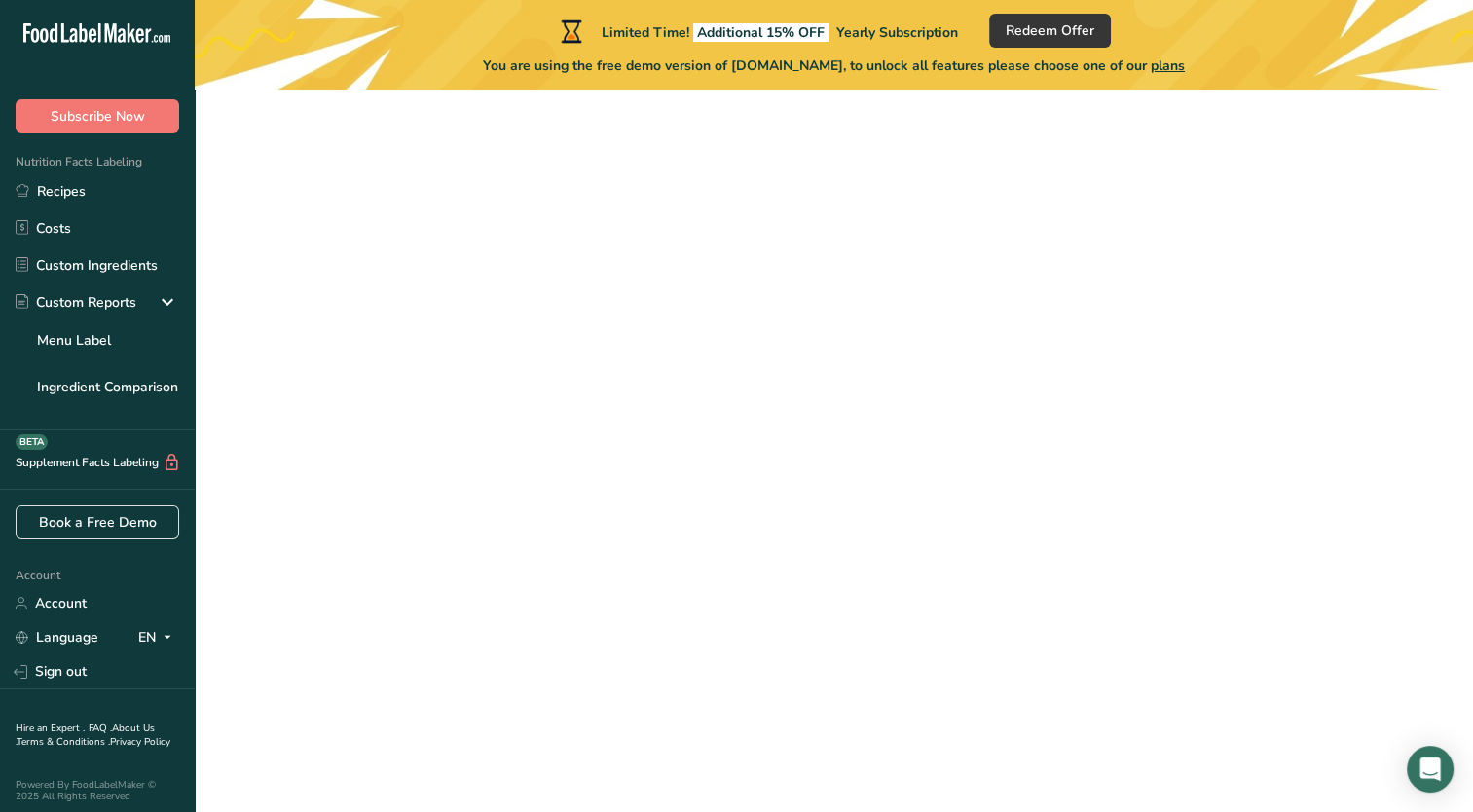
scroll to position [134, 0]
